Goal: Information Seeking & Learning: Learn about a topic

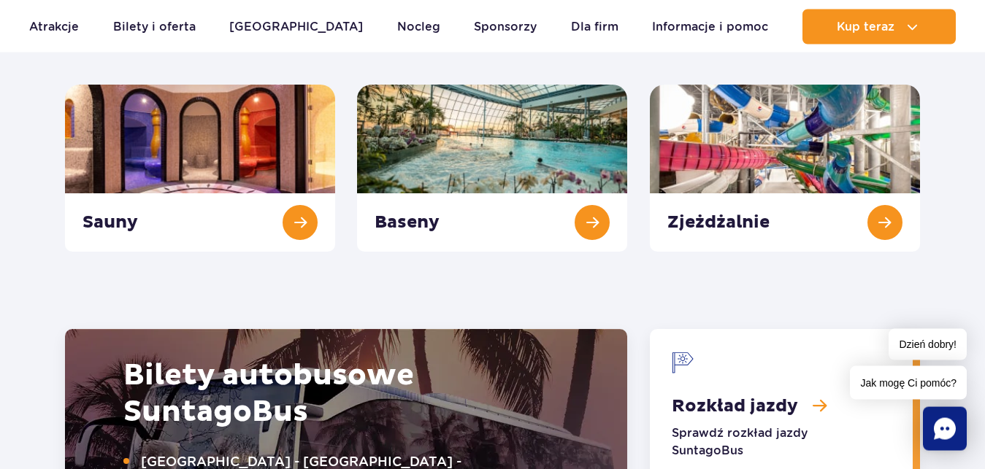
scroll to position [1638, 0]
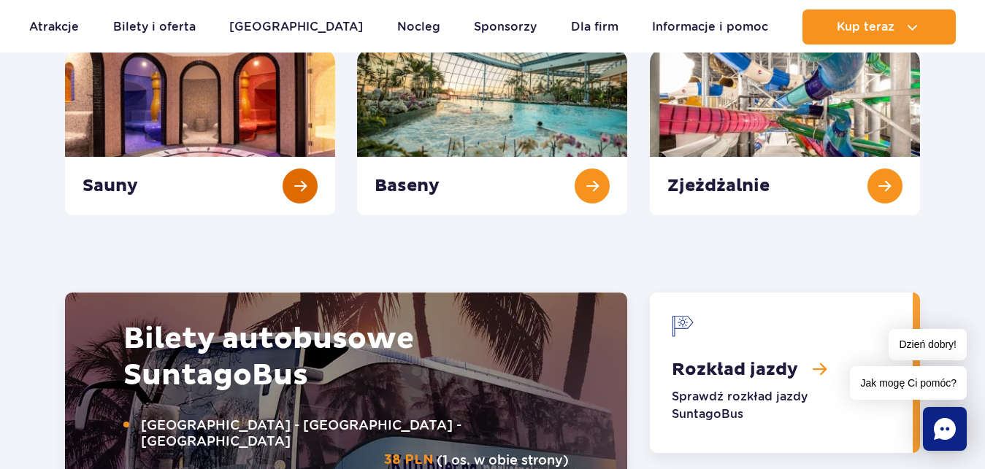
click at [223, 121] on link "Sauny" at bounding box center [200, 131] width 270 height 167
click at [263, 120] on link "Sauny" at bounding box center [200, 131] width 270 height 167
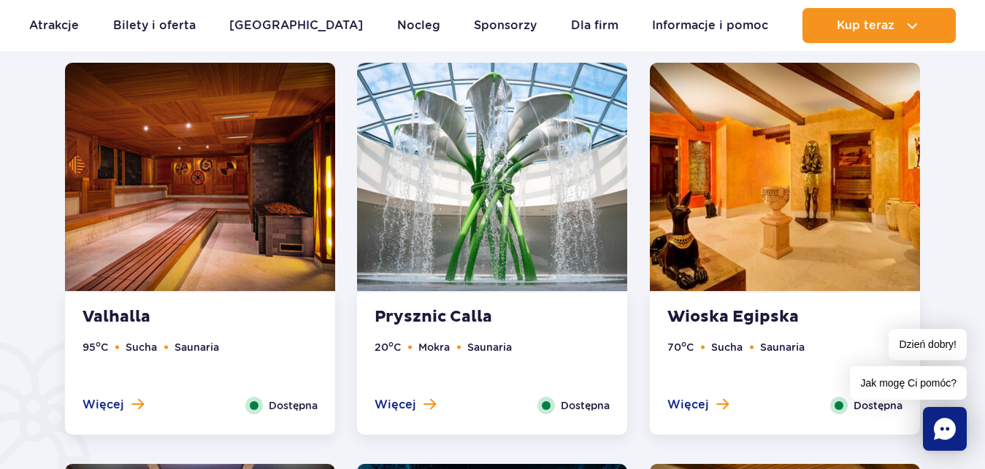
scroll to position [893, 0]
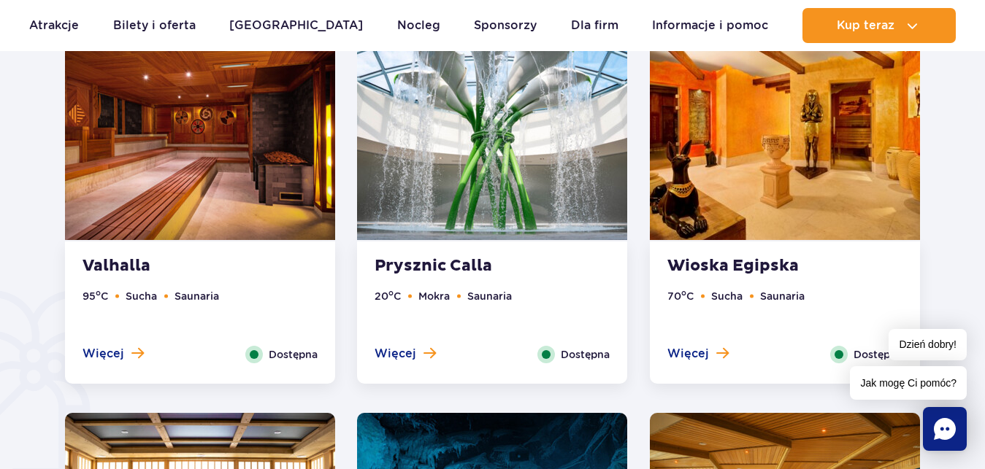
click at [503, 309] on ul "20 o C Mokra Saunaria" at bounding box center [491, 317] width 235 height 58
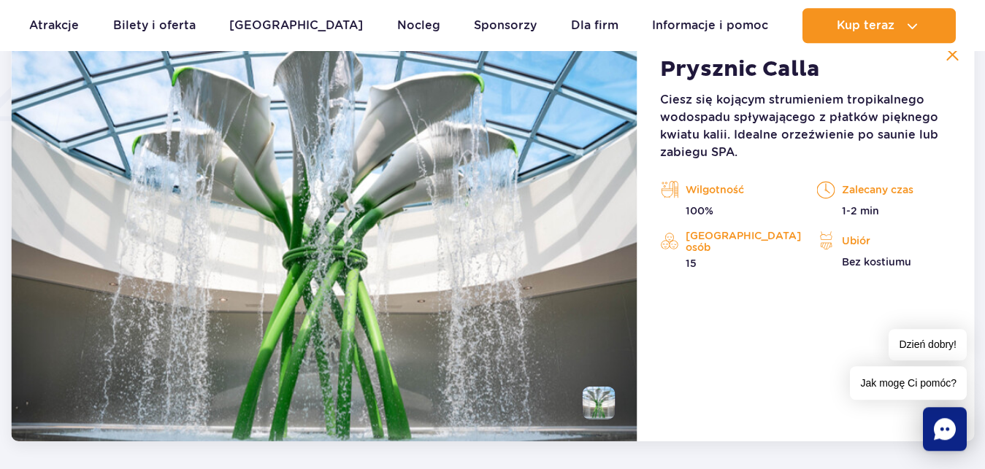
scroll to position [1371, 0]
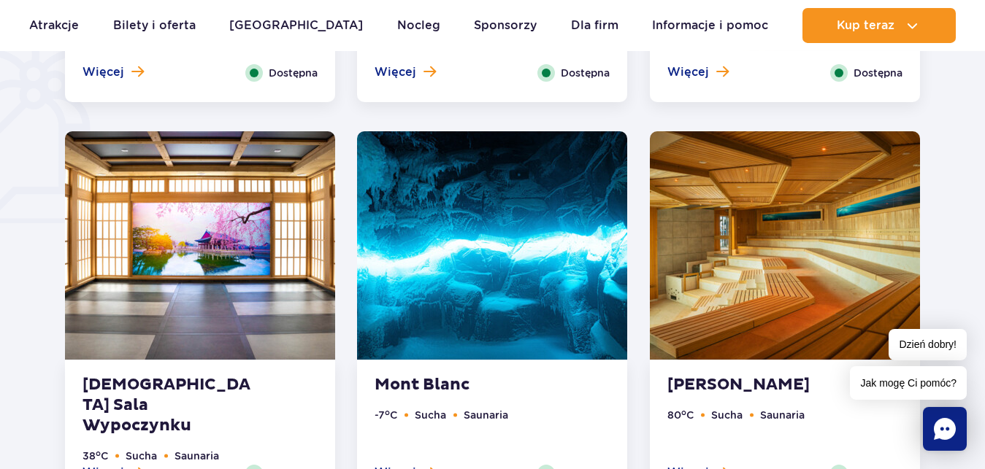
scroll to position [1265, 0]
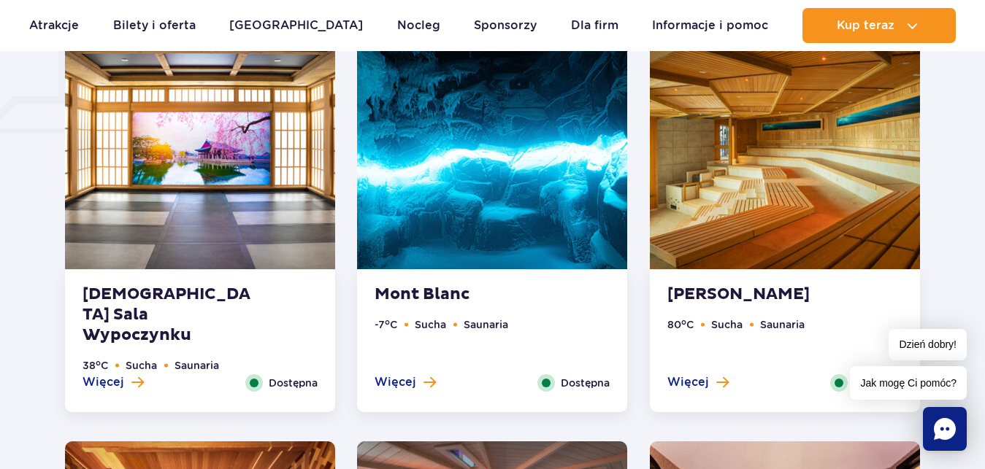
click at [433, 152] on img at bounding box center [492, 155] width 270 height 228
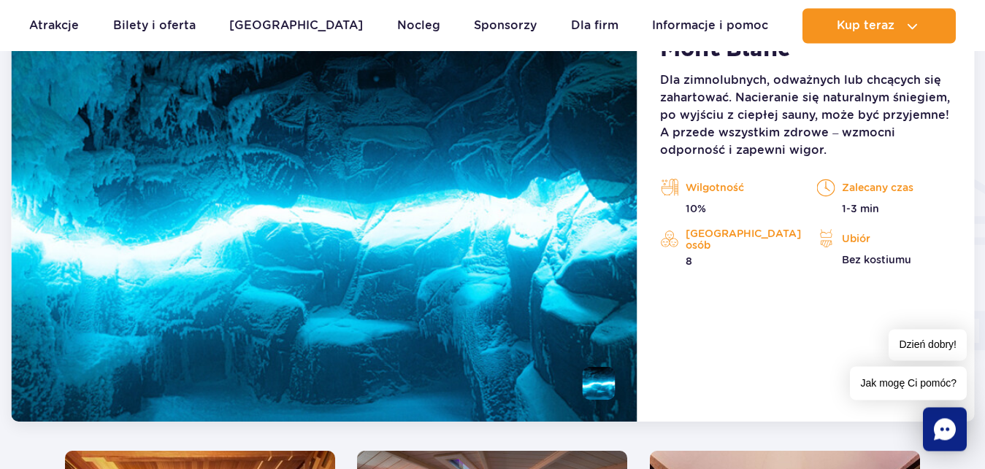
scroll to position [1624, 0]
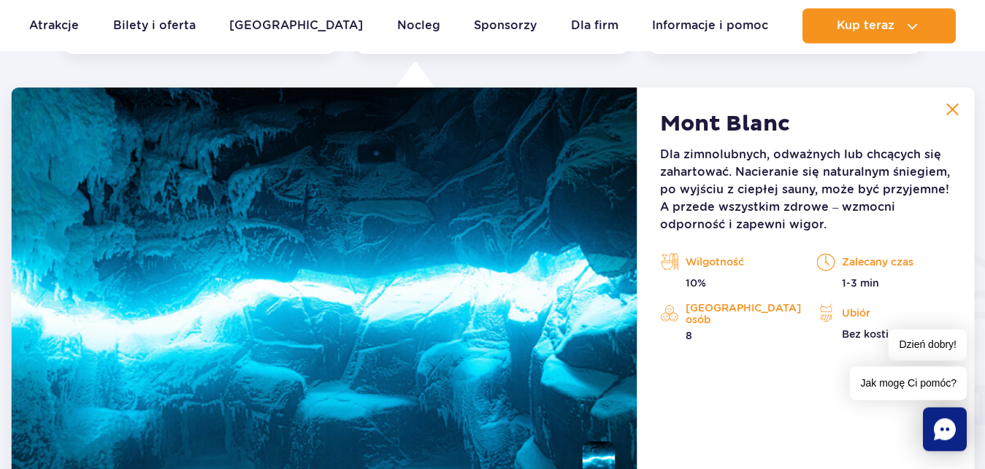
click at [958, 107] on img at bounding box center [951, 109] width 13 height 13
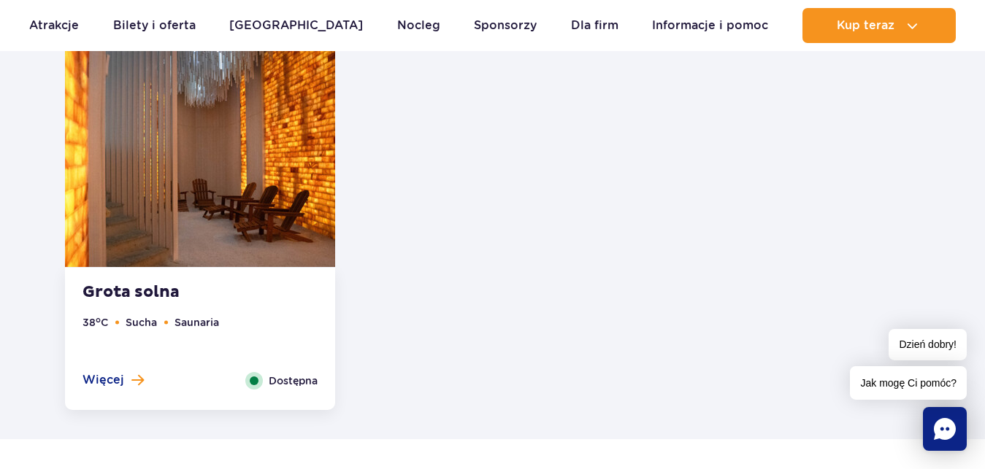
scroll to position [2070, 0]
click at [196, 182] on img at bounding box center [200, 152] width 270 height 228
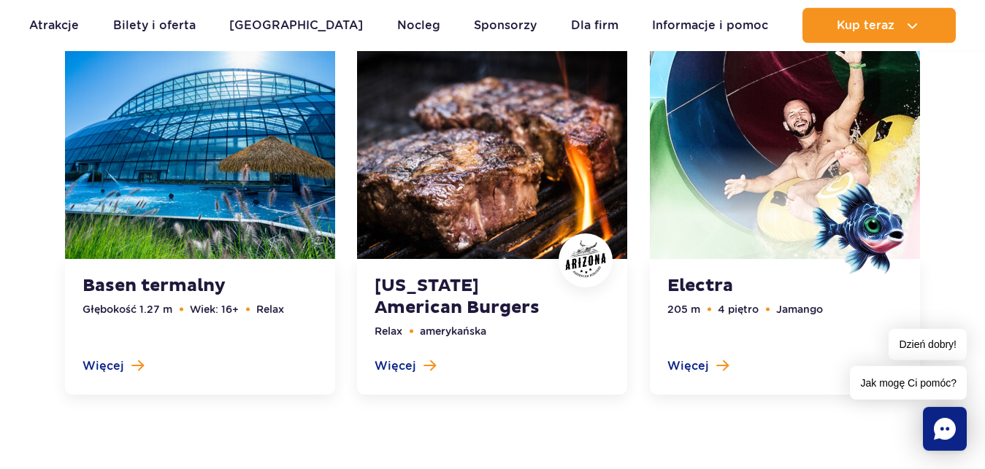
scroll to position [4808, 0]
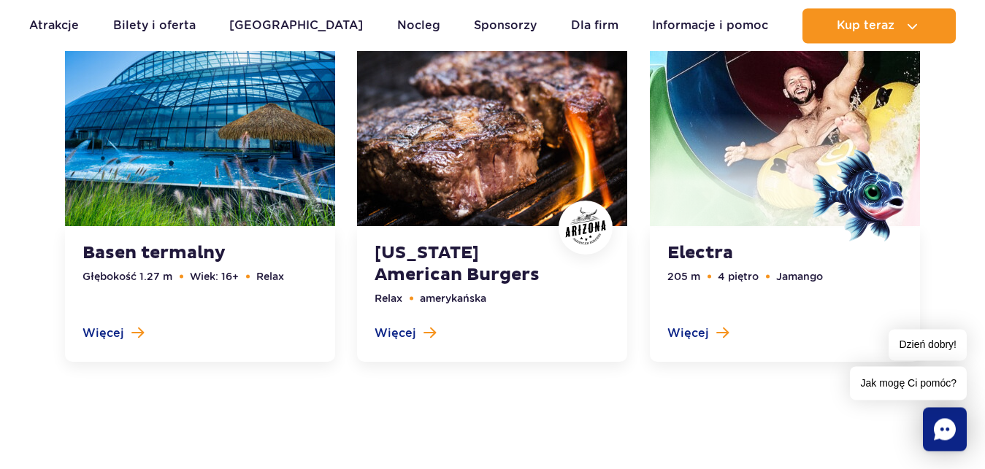
click at [194, 175] on link at bounding box center [200, 180] width 270 height 364
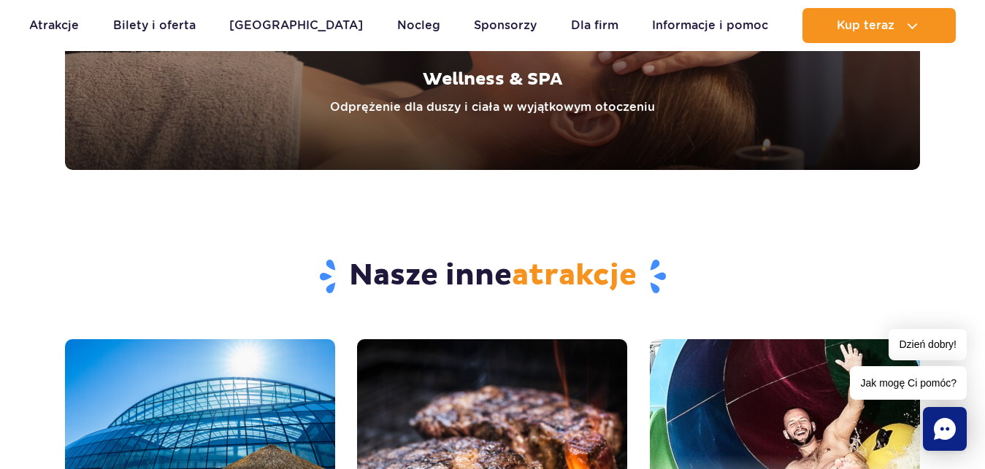
scroll to position [4615, 0]
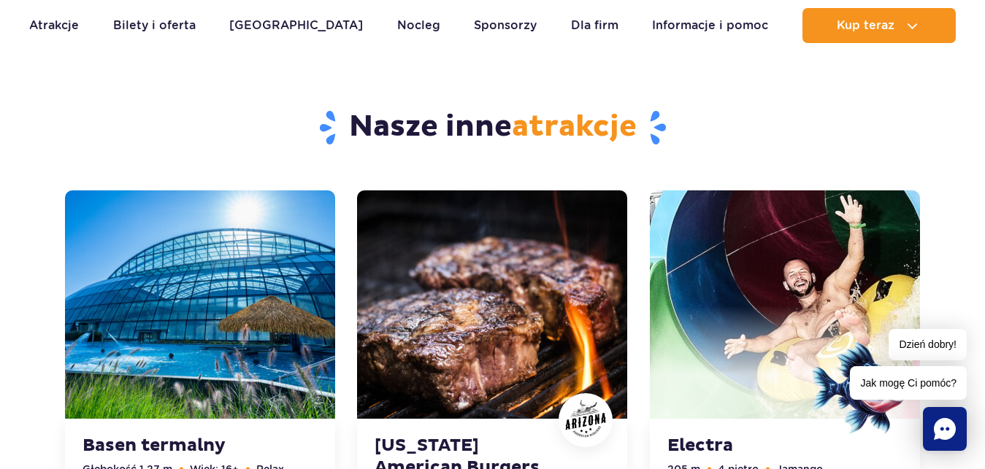
click at [198, 243] on link at bounding box center [200, 372] width 270 height 364
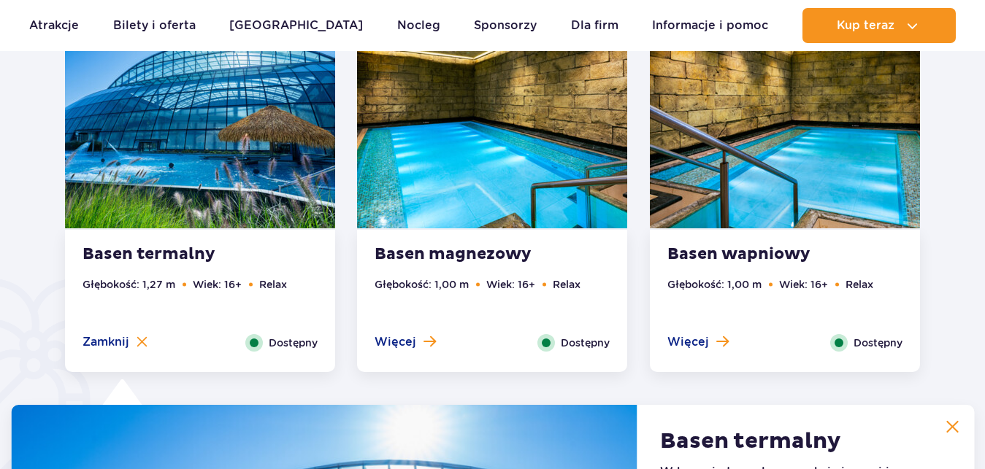
click at [173, 334] on div "Więcej Zamknij Dostępny" at bounding box center [200, 343] width 257 height 18
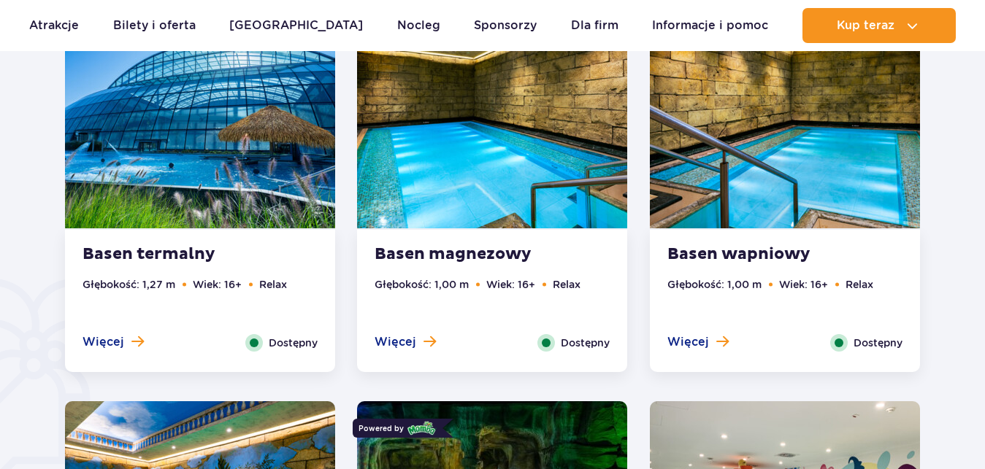
scroll to position [929, 0]
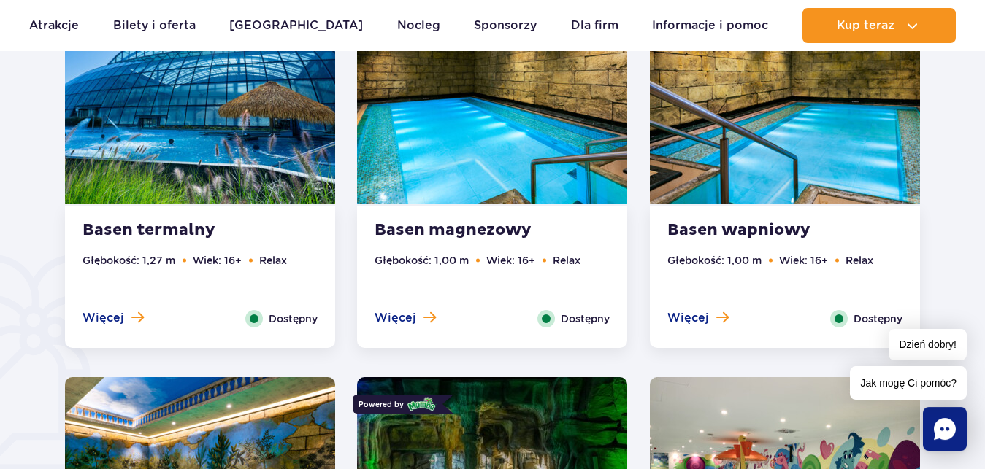
click at [185, 293] on ul "Głębokość: 1,27 m Wiek: 16+ Relax" at bounding box center [199, 282] width 235 height 58
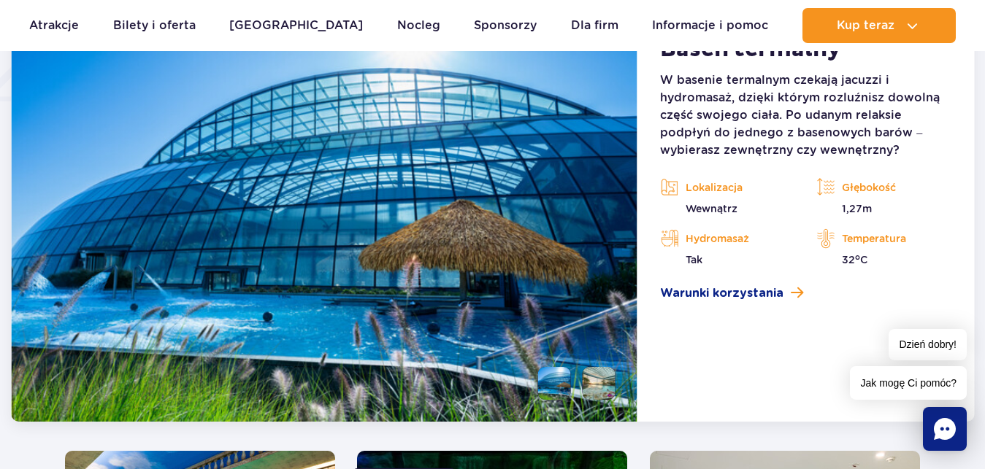
scroll to position [1446, 0]
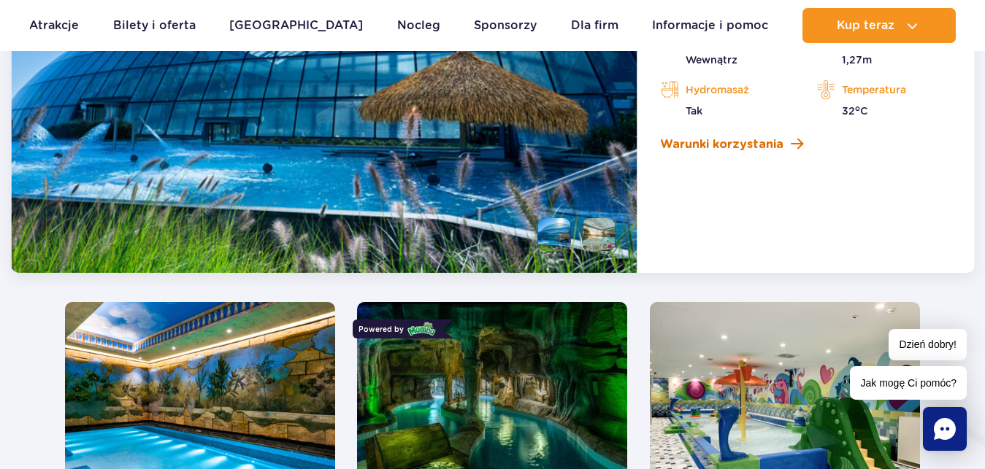
click at [750, 146] on span "Warunki korzystania" at bounding box center [721, 145] width 123 height 18
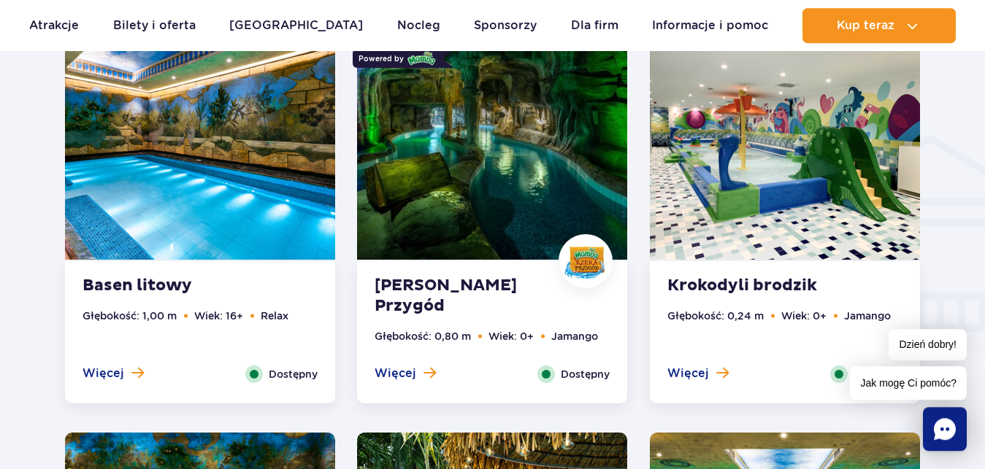
scroll to position [1744, 0]
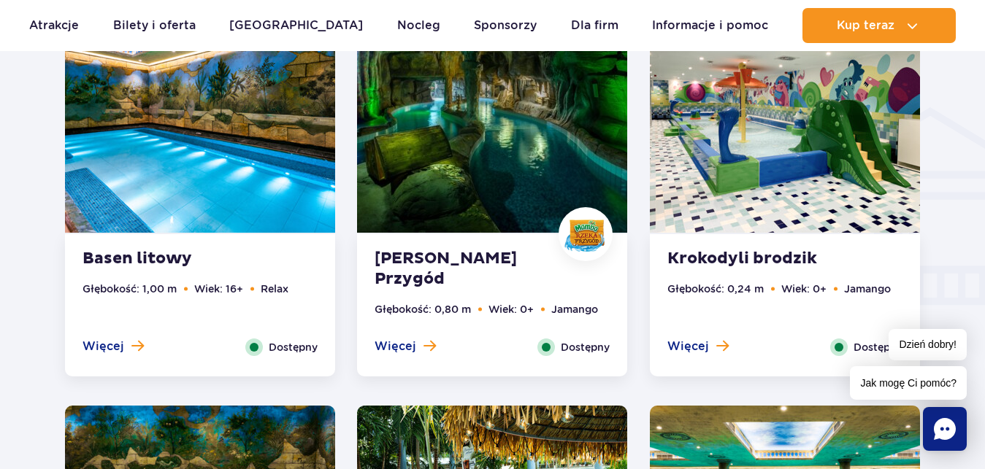
click at [200, 288] on li "Wiek: 16+" at bounding box center [218, 289] width 49 height 16
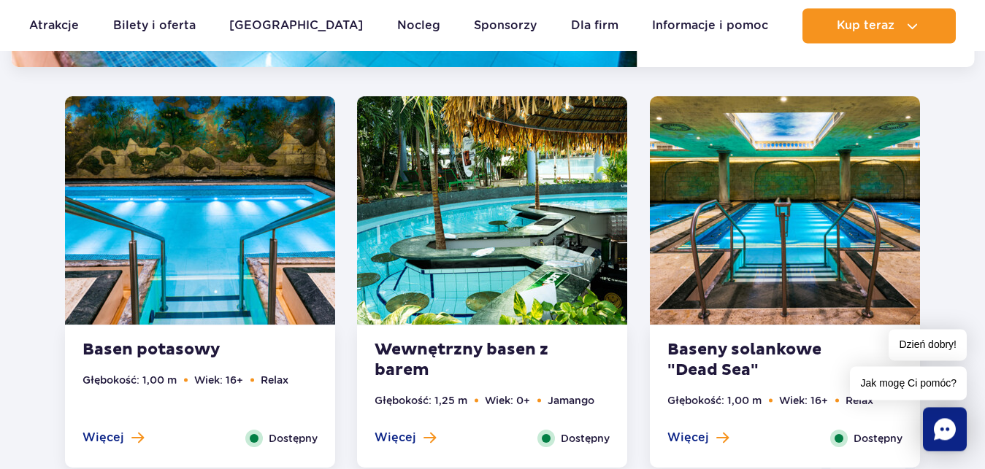
scroll to position [2070, 0]
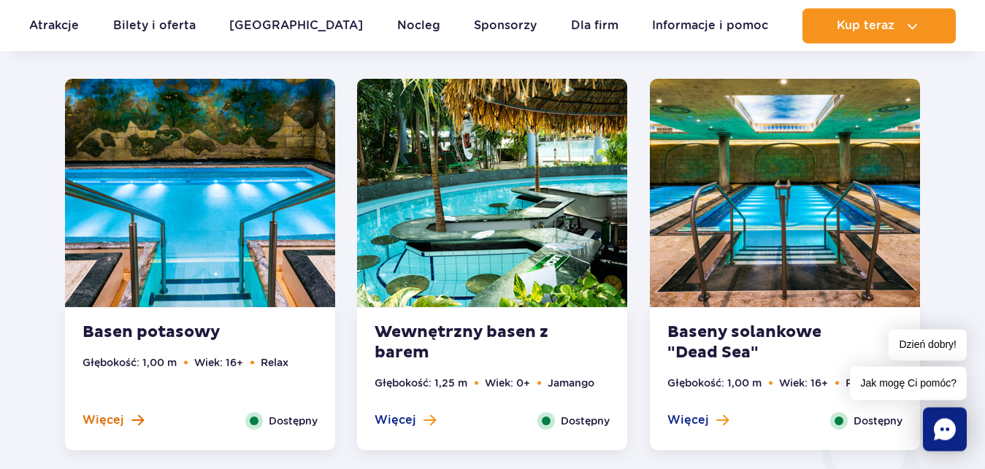
click at [114, 423] on span "Więcej" at bounding box center [103, 420] width 42 height 16
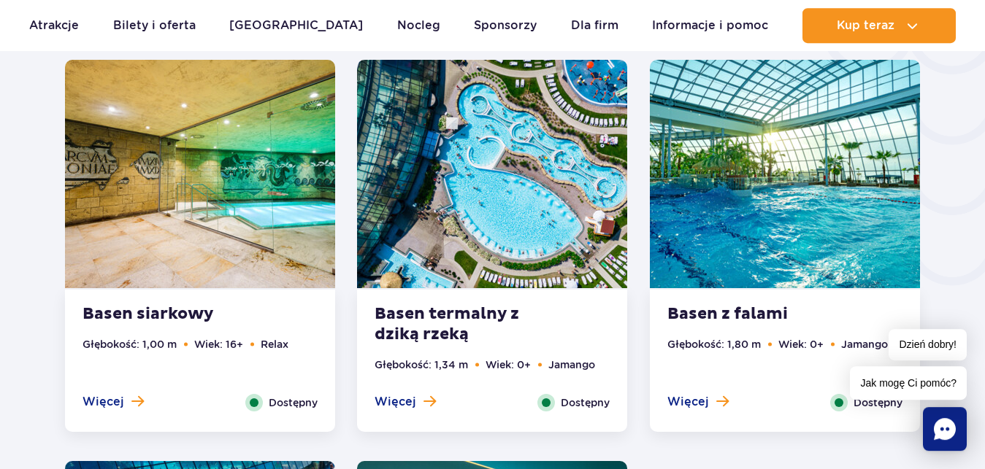
scroll to position [2546, 0]
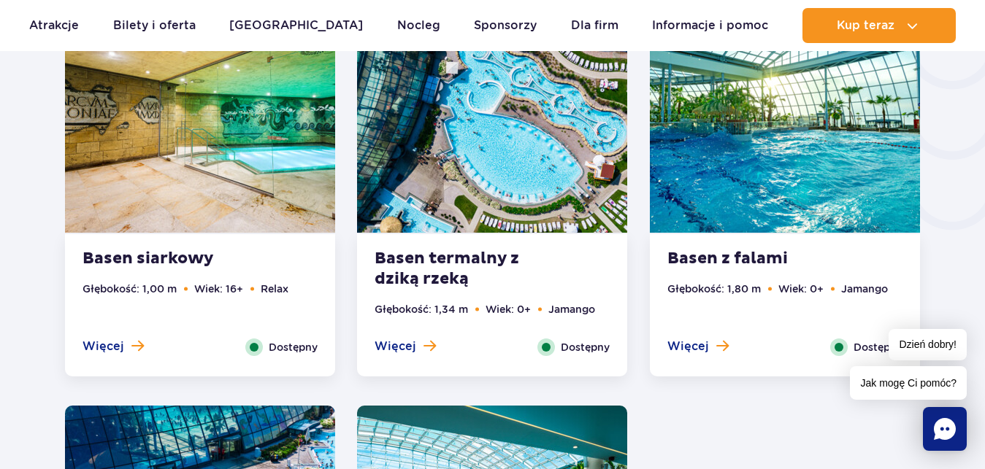
click at [272, 207] on img at bounding box center [200, 118] width 270 height 228
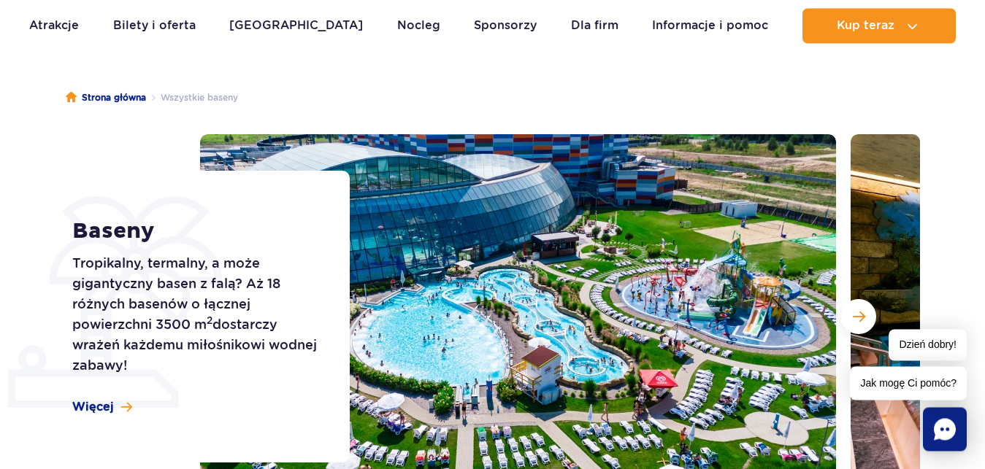
scroll to position [0, 0]
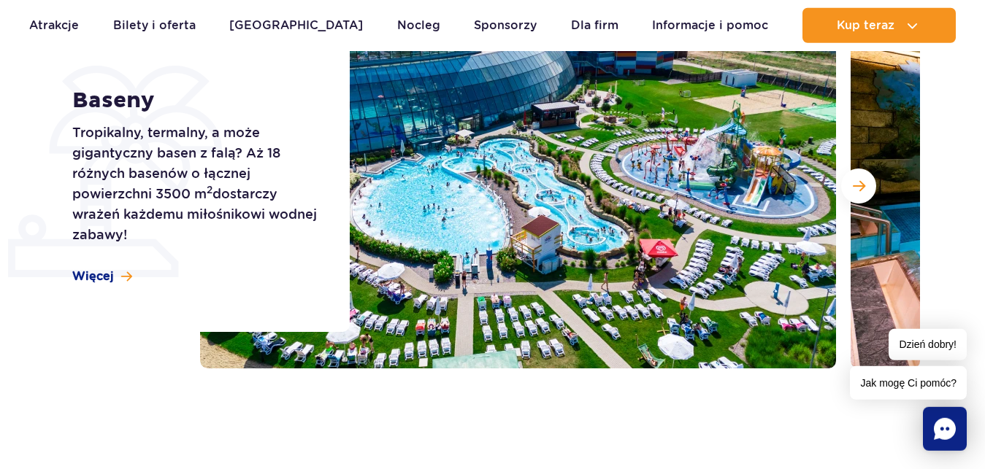
scroll to position [298, 0]
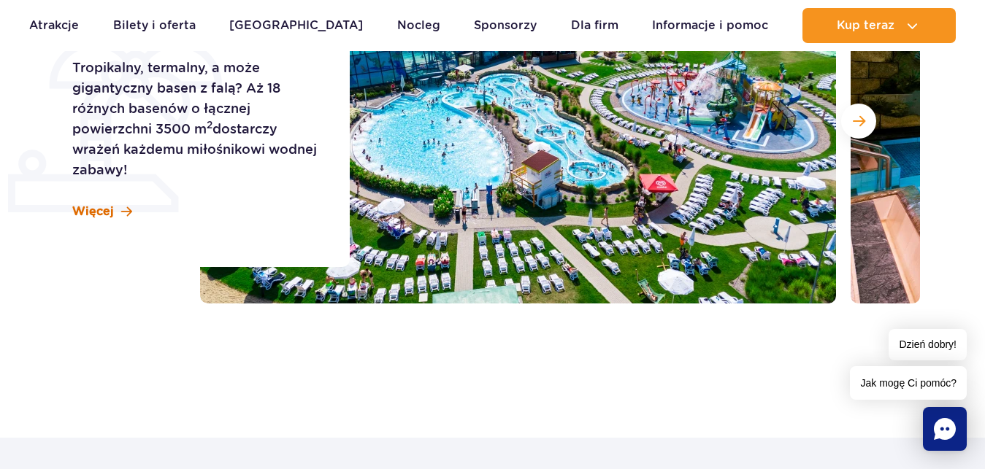
click at [87, 212] on span "Więcej" at bounding box center [93, 212] width 42 height 16
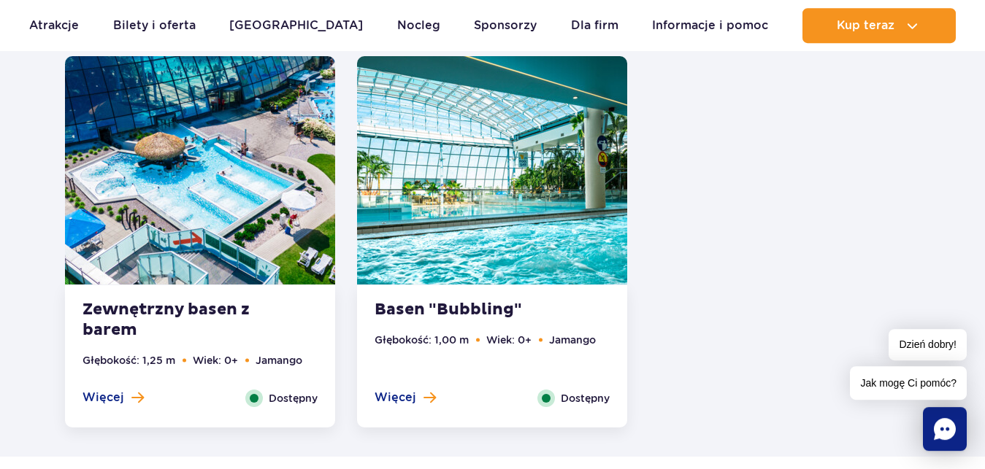
scroll to position [2894, 0]
